Goal: Task Accomplishment & Management: Complete application form

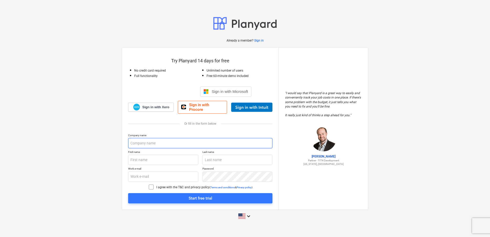
click at [133, 141] on input "text" at bounding box center [200, 143] width 144 height 10
type input "ALTRO FLOORS - HQ"
type input "[PERSON_NAME]"
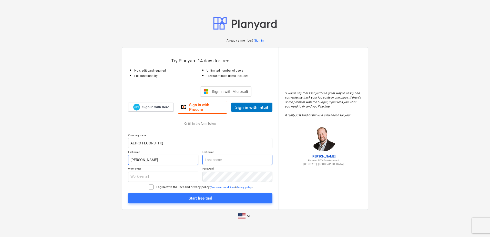
type input "[PERSON_NAME]"
type input "[EMAIL_ADDRESS][DOMAIN_NAME]"
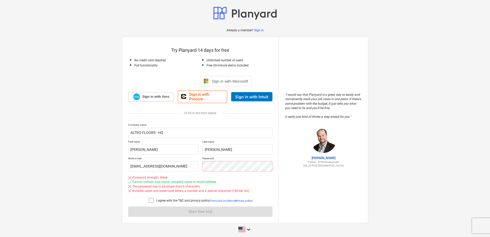
click at [150, 184] on div "Company name ALTRO FLOORS - HQ First name [PERSON_NAME] Last name [PERSON_NAME]…" at bounding box center [200, 169] width 144 height 93
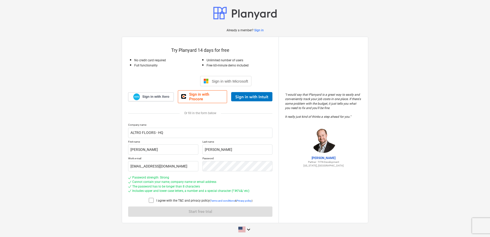
click at [150, 198] on icon at bounding box center [151, 200] width 6 height 6
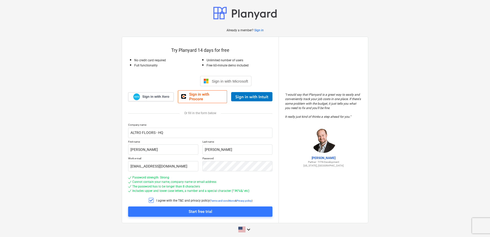
click at [217, 199] on link "Terms and conditions" at bounding box center [222, 200] width 25 height 3
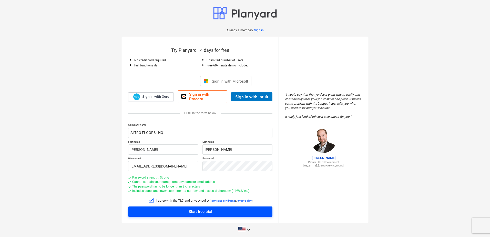
click at [200, 208] on div "Start free trial" at bounding box center [200, 211] width 24 height 7
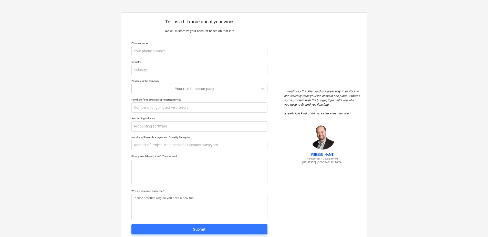
click at [424, 88] on div "Tell us a bit more about your work We will customize your account based on that…" at bounding box center [244, 126] width 488 height 253
click at [144, 48] on input "text" at bounding box center [199, 51] width 136 height 10
click at [142, 51] on input "text" at bounding box center [199, 51] width 136 height 10
click at [141, 52] on input "text" at bounding box center [199, 51] width 136 height 10
type textarea "x"
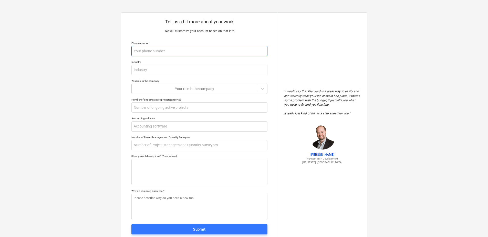
type input "8"
type textarea "x"
type input "80"
type textarea "x"
type input "800"
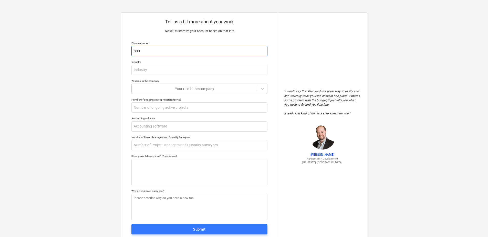
type textarea "x"
type input "800-"
type textarea "x"
type input "800-3"
type textarea "x"
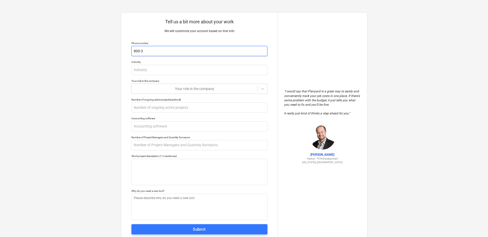
type input "800-37"
type textarea "x"
type input "800-377"
type textarea "x"
type input "800-377-"
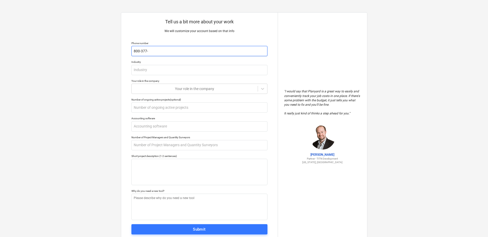
type textarea "x"
type input "[PHONE_NUMBER]"
type textarea "x"
type input "[PHONE_NUMBER]"
type textarea "x"
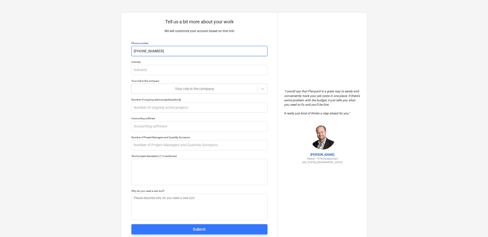
type input "[PHONE_NUMBER]"
type textarea "x"
type input "[PHONE_NUMBER]"
type textarea "x"
type input "[PHONE_NUMBER]"
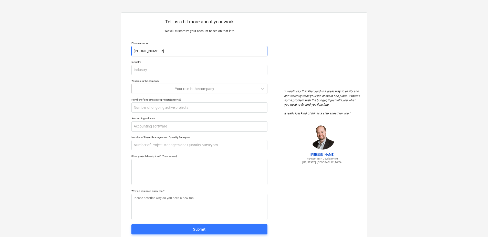
type textarea "x"
type input "[PHONE_NUMBER] e"
type textarea "x"
type input "[PHONE_NUMBER] ex"
type textarea "x"
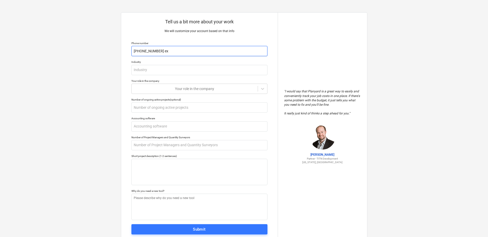
type input "[PHONE_NUMBER] ext"
type textarea "x"
type input "[PHONE_NUMBER] ext"
type textarea "x"
type input "[PHONE_NUMBER]"
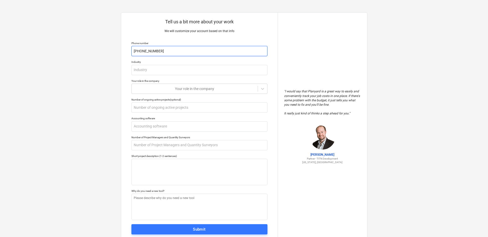
type textarea "x"
type input "[PHONE_NUMBER]"
type textarea "x"
type input "[PHONE_NUMBER]"
type textarea "x"
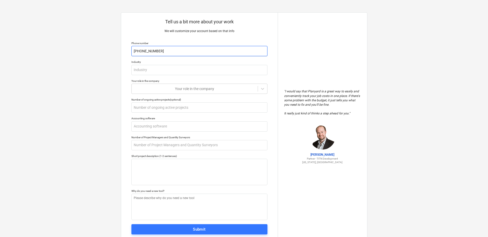
type input "[PHONE_NUMBER]"
type textarea "x"
type input "[PHONE_NUMBER]"
type textarea "x"
type input "[PHONE_NUMBER]"
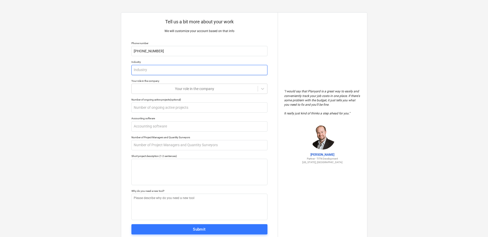
click at [139, 70] on input "text" at bounding box center [199, 70] width 136 height 10
type textarea "x"
type input "A"
type textarea "x"
type input "Al"
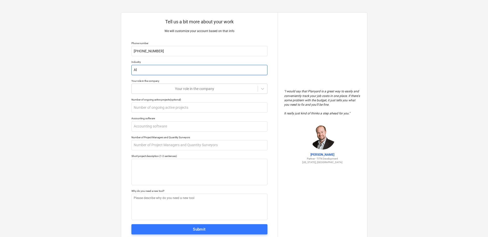
type textarea "x"
type input "Alt"
type textarea "x"
type input "Altr"
type textarea "x"
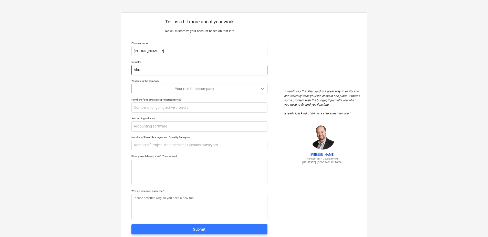
type input "Altro"
click at [263, 89] on icon at bounding box center [262, 88] width 5 height 5
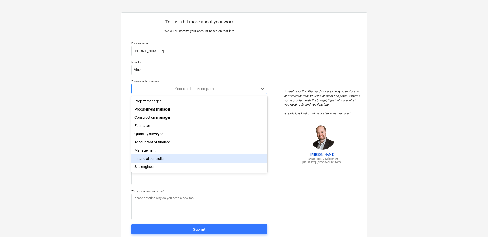
scroll to position [18, 0]
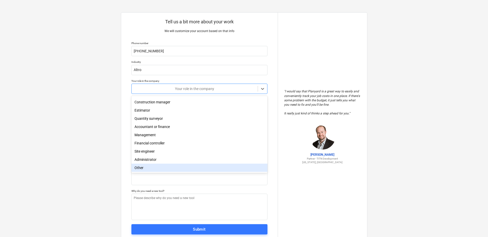
click at [139, 167] on div "Other" at bounding box center [199, 167] width 136 height 8
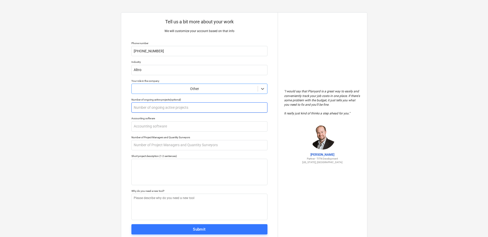
click at [136, 105] on input "text" at bounding box center [199, 107] width 136 height 10
type textarea "x"
click at [140, 127] on input "text" at bounding box center [199, 126] width 136 height 10
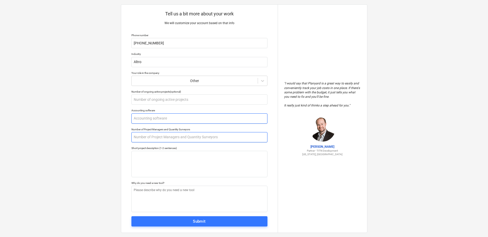
scroll to position [0, 0]
